Goal: Task Accomplishment & Management: Use online tool/utility

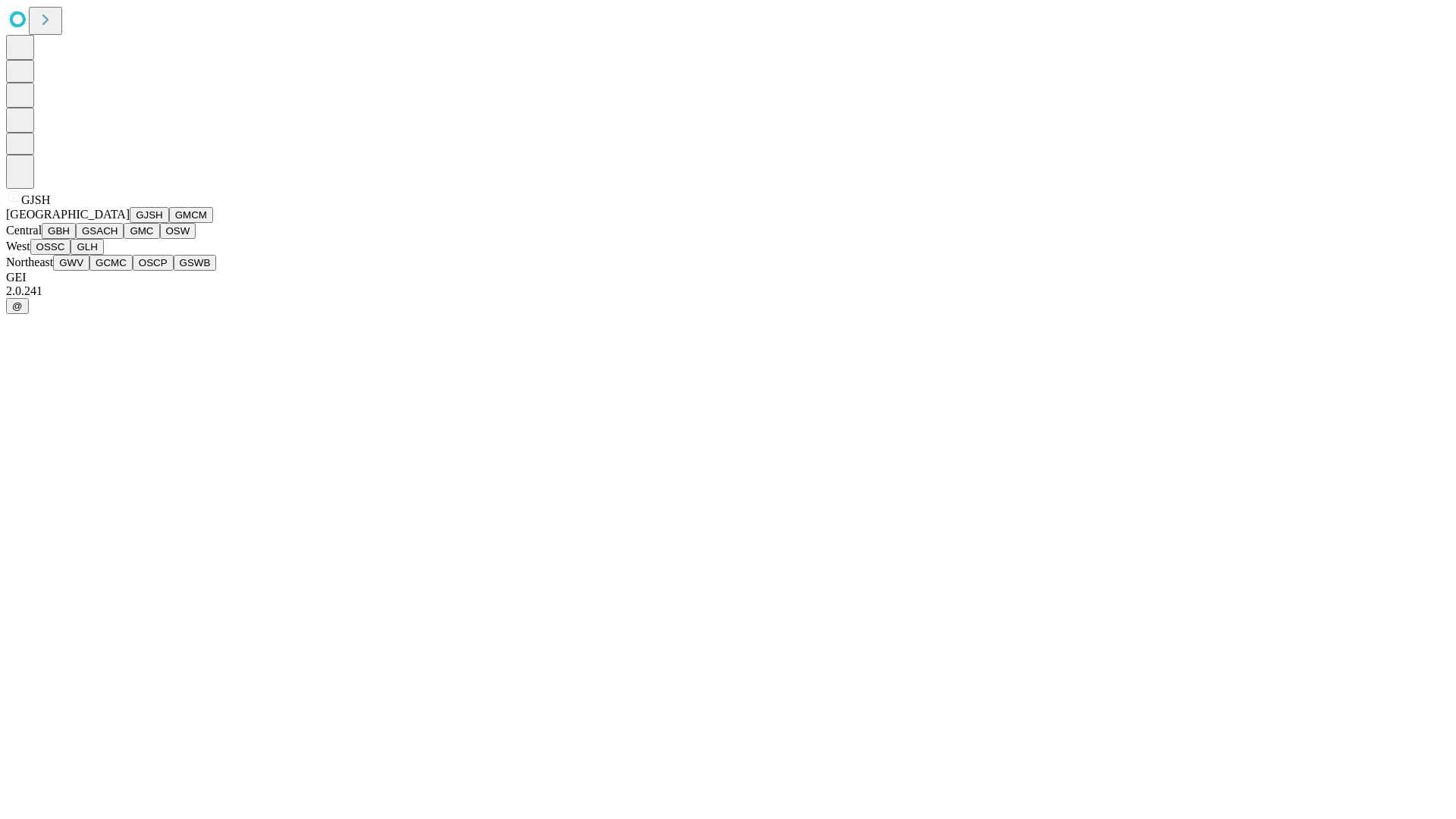
click at [129, 223] on button "GJSH" at bounding box center [149, 214] width 40 height 16
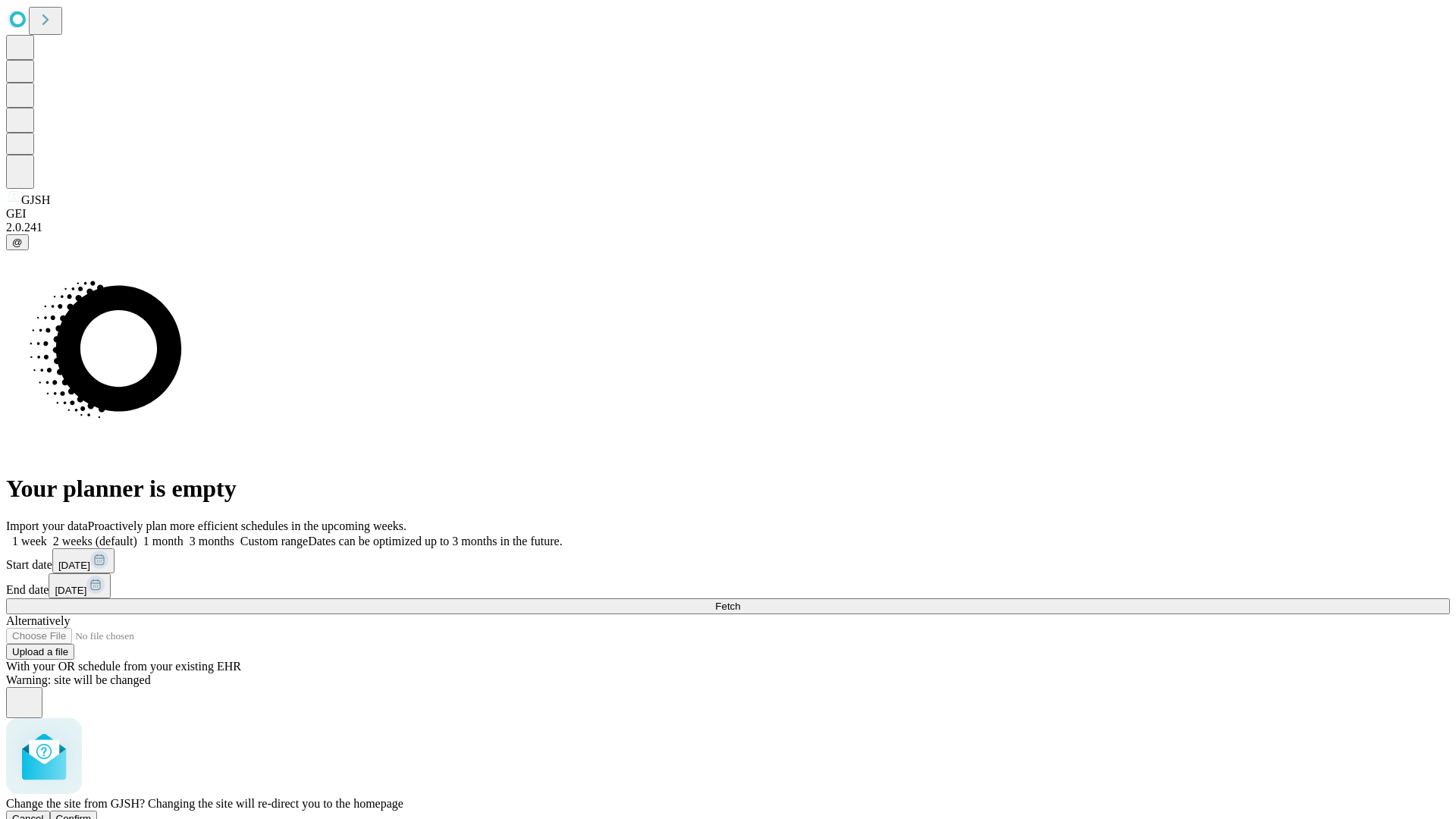
click at [91, 813] on span "Confirm" at bounding box center [73, 819] width 35 height 12
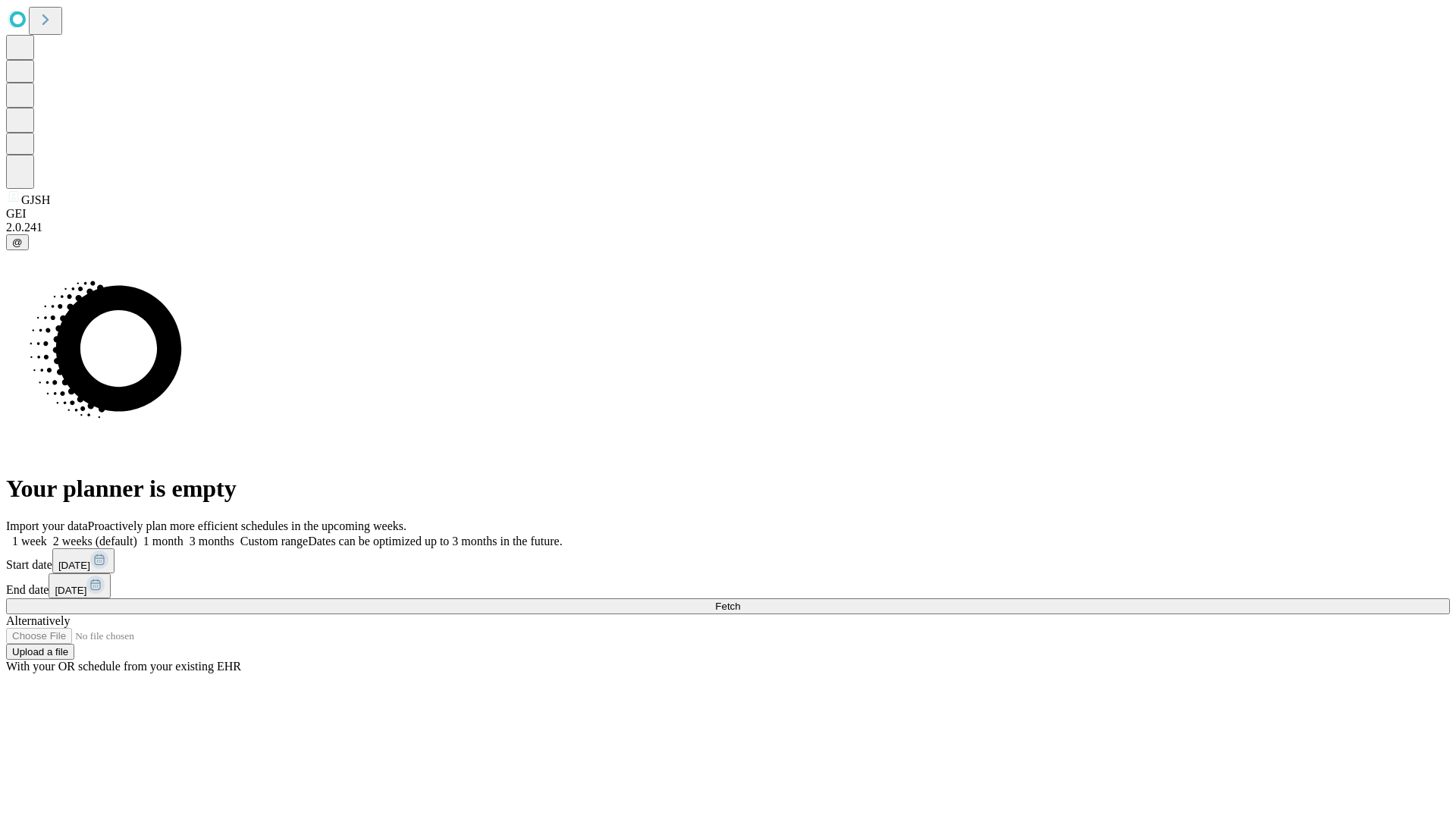
click at [138, 535] on label "2 weeks (default)" at bounding box center [92, 541] width 91 height 13
click at [740, 601] on span "Fetch" at bounding box center [728, 606] width 25 height 12
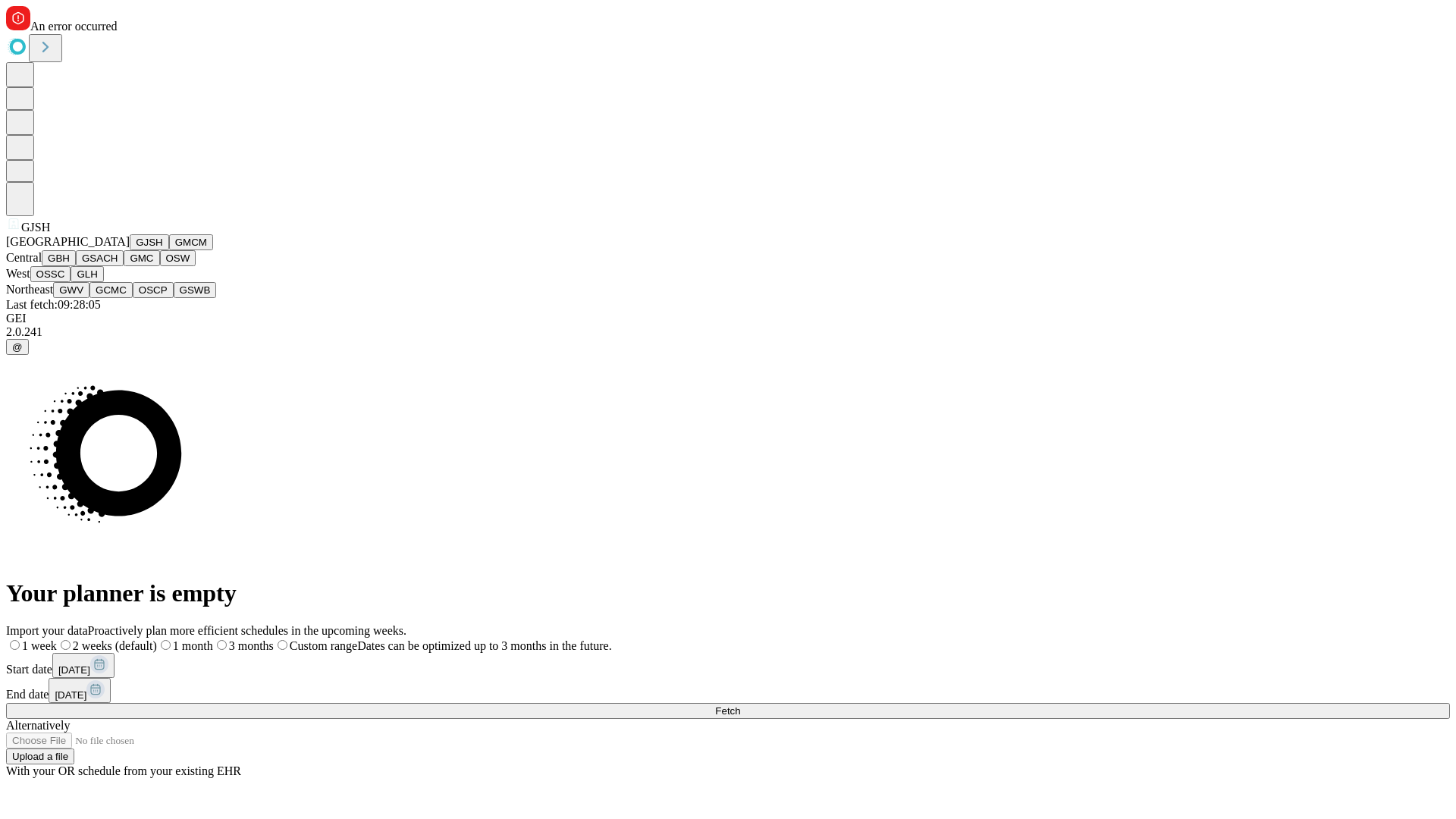
click at [169, 250] on button "GMCM" at bounding box center [190, 241] width 44 height 16
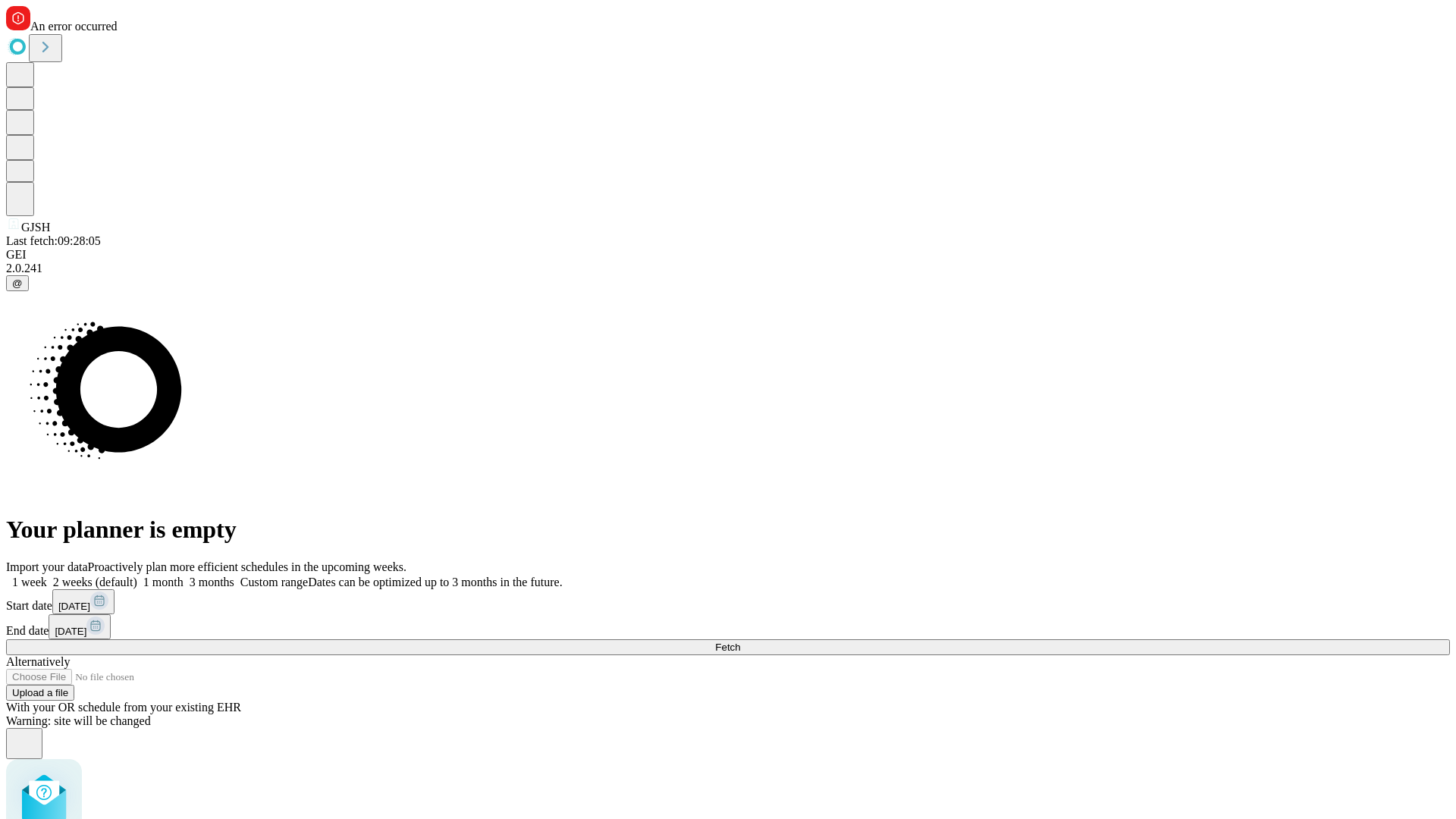
click at [138, 576] on label "2 weeks (default)" at bounding box center [92, 583] width 91 height 13
click at [740, 642] on span "Fetch" at bounding box center [728, 648] width 25 height 12
click at [138, 576] on label "2 weeks (default)" at bounding box center [92, 583] width 91 height 13
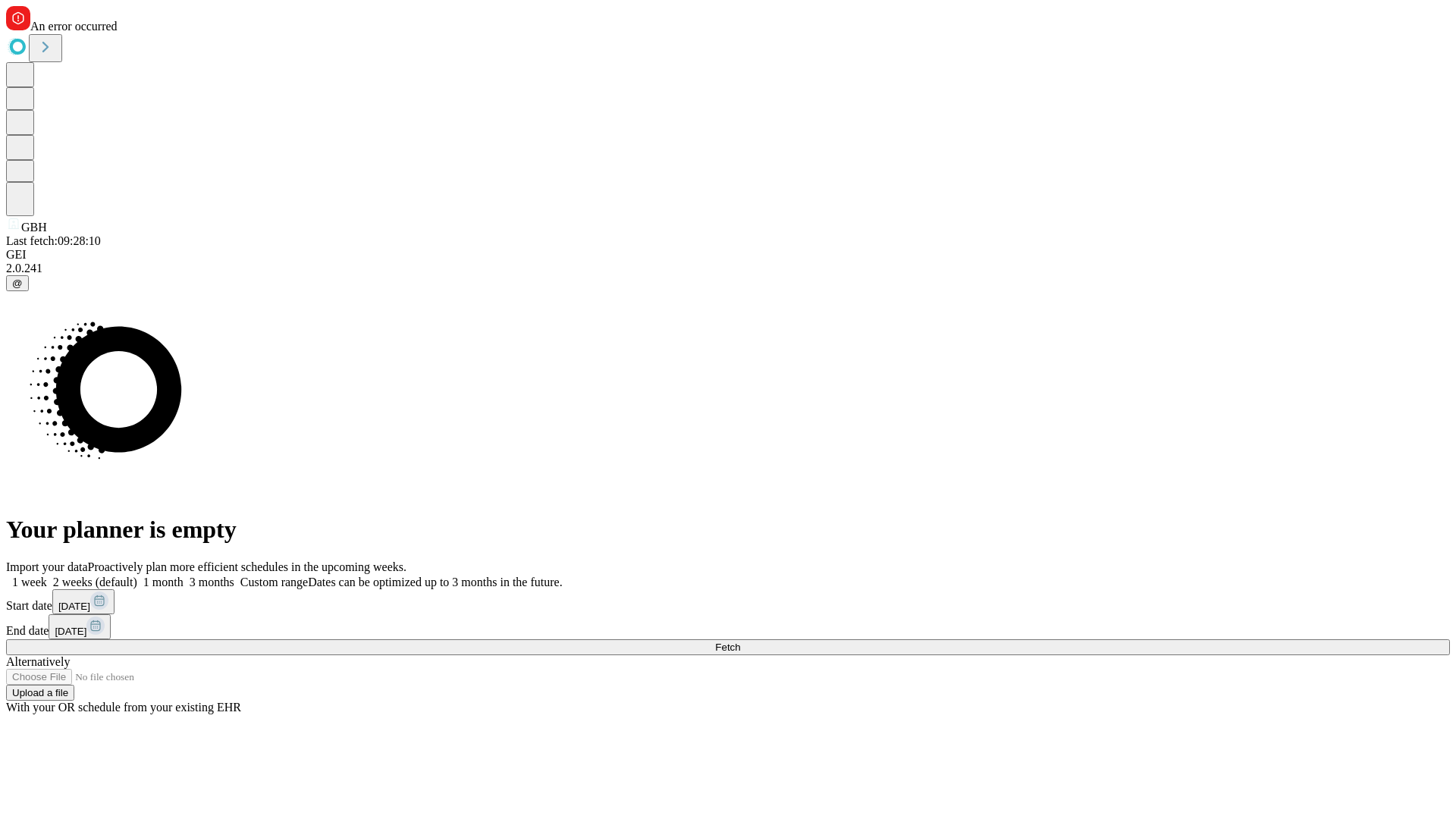
click at [740, 642] on span "Fetch" at bounding box center [728, 648] width 25 height 12
click at [138, 576] on label "2 weeks (default)" at bounding box center [92, 583] width 91 height 13
click at [740, 642] on span "Fetch" at bounding box center [728, 648] width 25 height 12
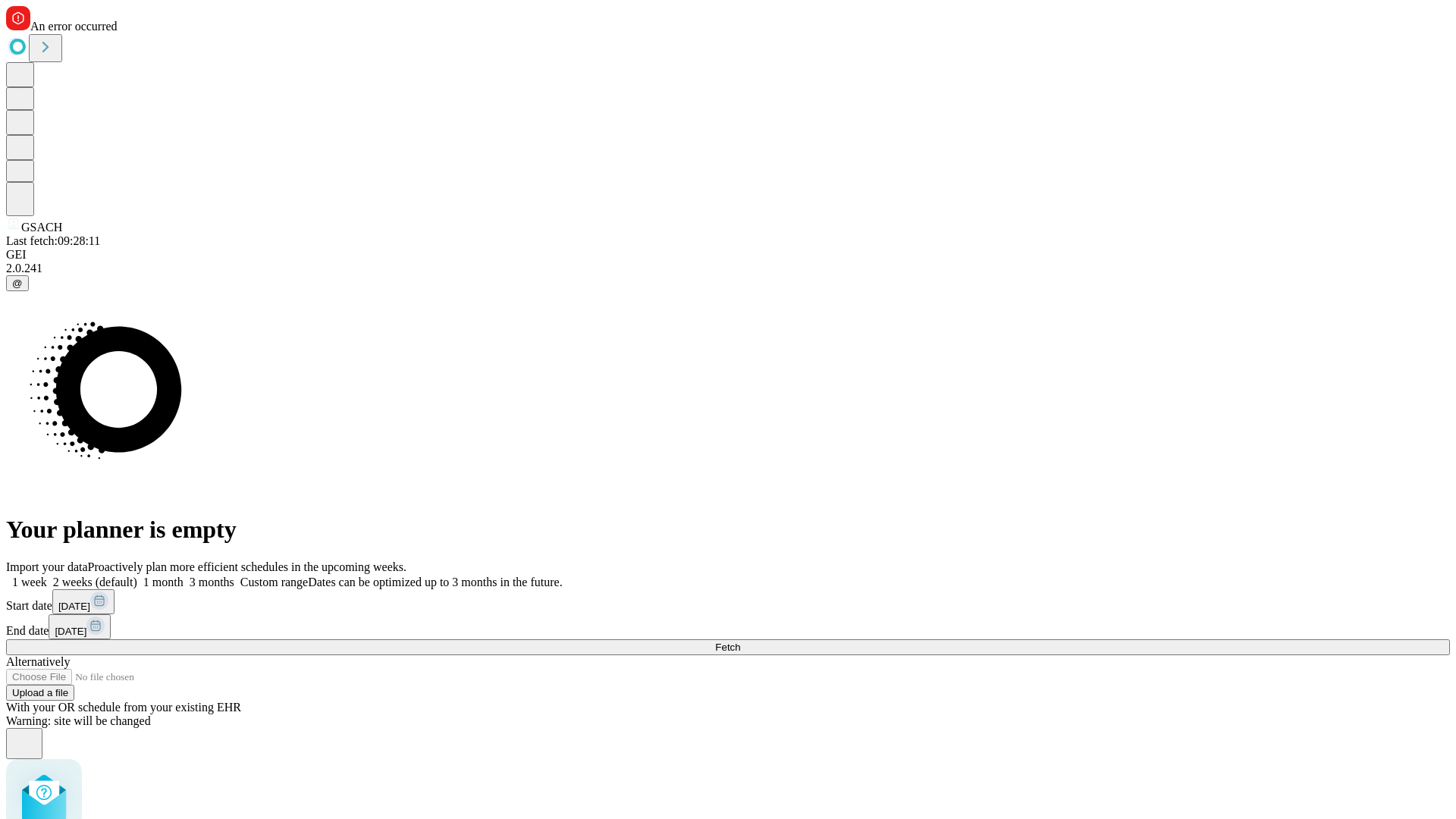
click at [138, 576] on label "2 weeks (default)" at bounding box center [92, 583] width 91 height 13
click at [740, 642] on span "Fetch" at bounding box center [728, 648] width 25 height 12
click at [138, 576] on label "2 weeks (default)" at bounding box center [92, 583] width 91 height 13
click at [740, 642] on span "Fetch" at bounding box center [728, 648] width 25 height 12
